Goal: Information Seeking & Learning: Learn about a topic

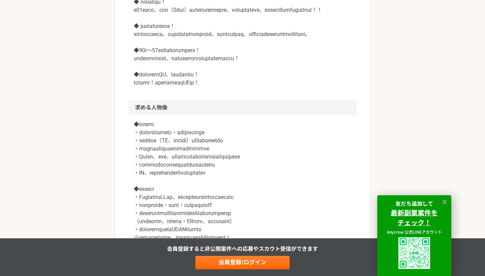
scroll to position [480, 0]
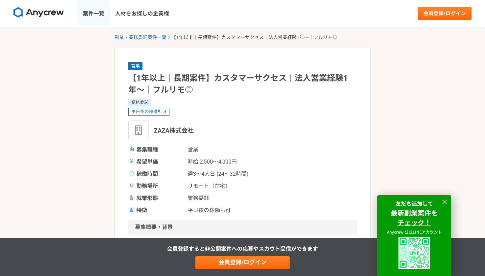
click at [91, 14] on link "案件一覧" at bounding box center [94, 13] width 32 height 27
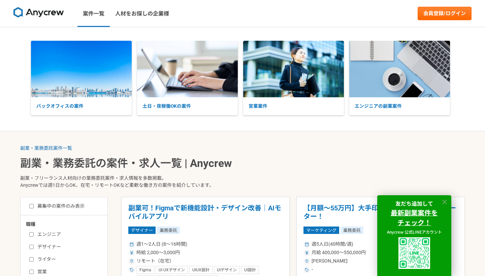
click at [445, 203] on icon at bounding box center [444, 202] width 5 height 5
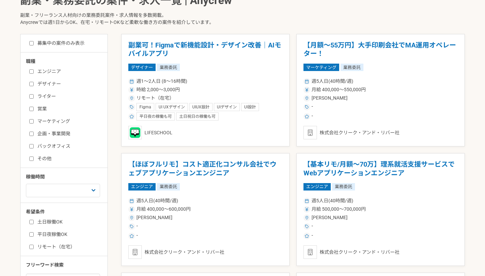
scroll to position [168, 0]
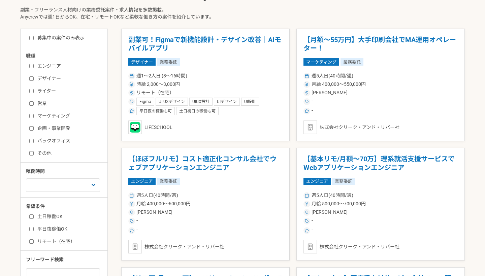
click at [30, 143] on input "バックオフィス" at bounding box center [31, 141] width 4 height 4
checkbox input "true"
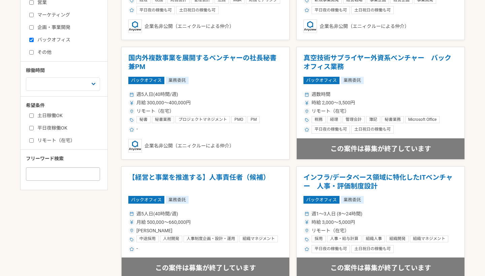
scroll to position [272, 0]
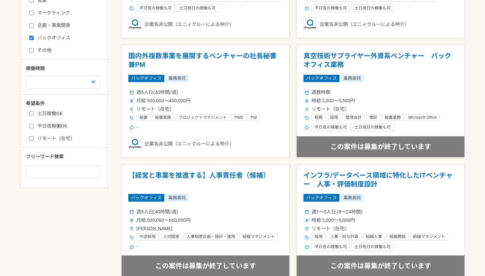
click at [31, 137] on input "リモート（在宅）" at bounding box center [31, 138] width 4 height 4
checkbox input "true"
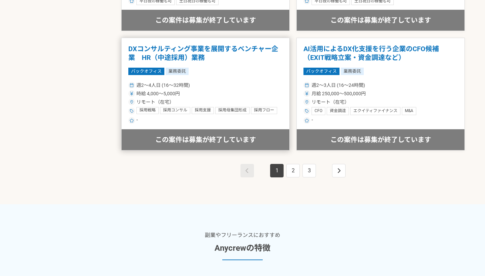
scroll to position [1240, 0]
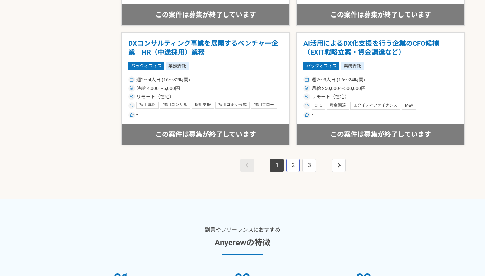
click at [294, 164] on link "2" at bounding box center [292, 165] width 13 height 13
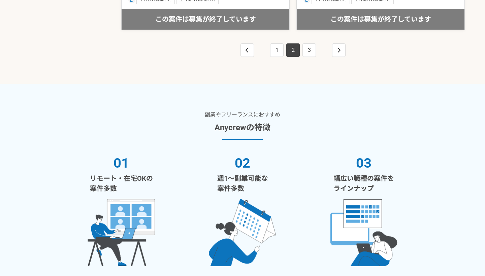
scroll to position [1353, 0]
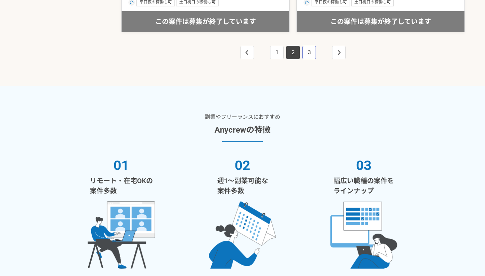
click at [310, 50] on link "3" at bounding box center [309, 52] width 13 height 13
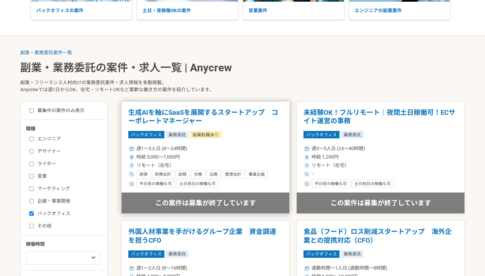
scroll to position [111, 0]
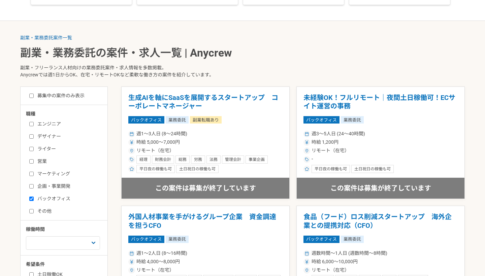
click at [47, 212] on label "その他" at bounding box center [68, 211] width 78 height 7
click at [34, 212] on input "その他" at bounding box center [31, 211] width 4 height 4
checkbox input "true"
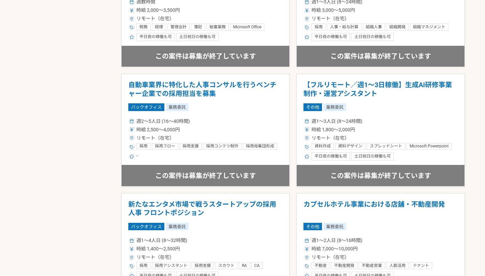
scroll to position [111, 0]
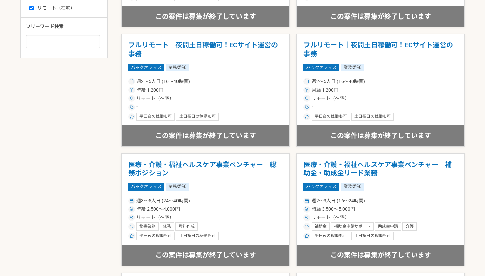
scroll to position [354, 0]
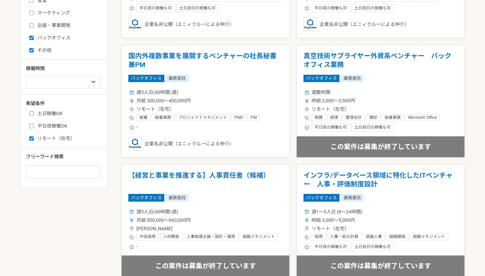
scroll to position [168, 0]
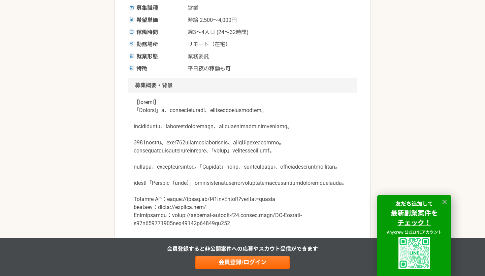
scroll to position [145, 0]
